Goal: Navigation & Orientation: Find specific page/section

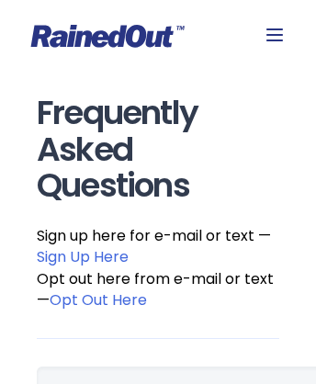
scroll to position [14421, 0]
